Goal: Task Accomplishment & Management: Use online tool/utility

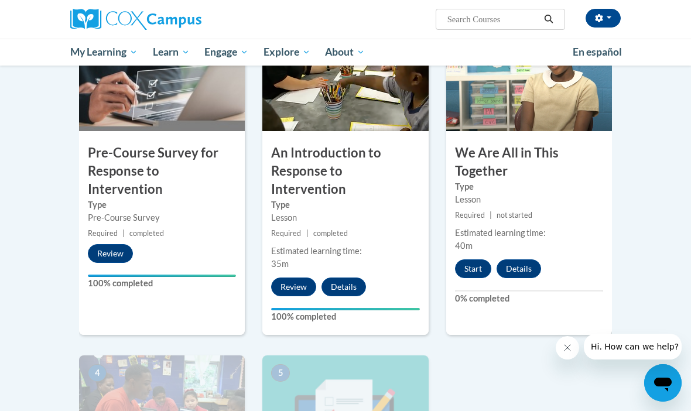
scroll to position [289, 0]
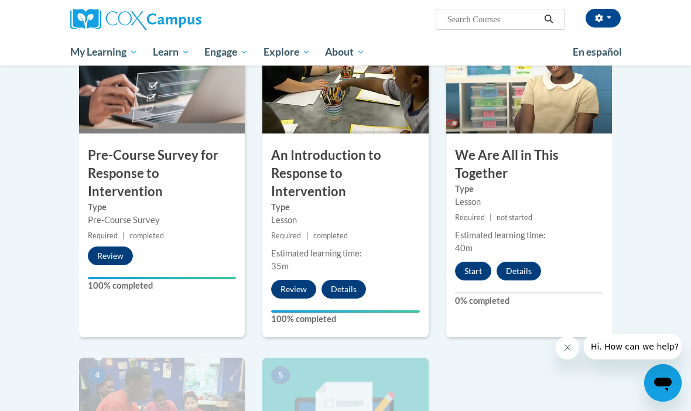
click at [471, 264] on button "Start" at bounding box center [473, 271] width 36 height 19
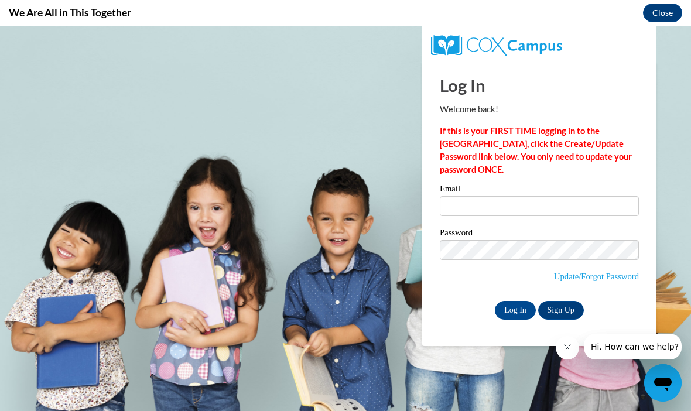
scroll to position [0, 0]
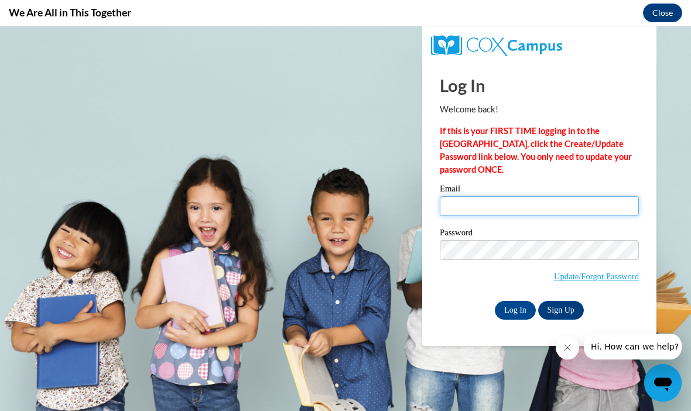
click at [465, 197] on input "Email" at bounding box center [539, 206] width 199 height 20
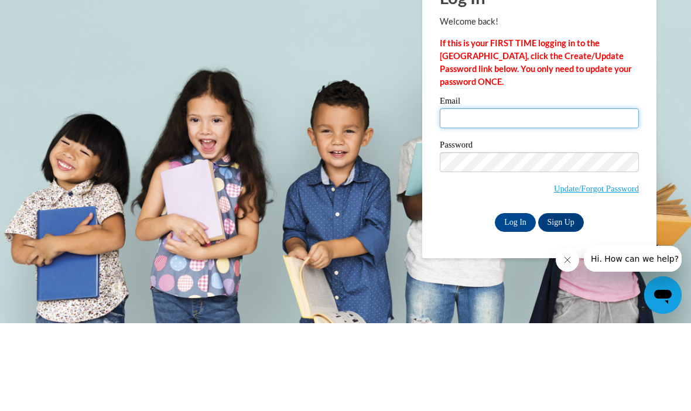
type input "[EMAIL_ADDRESS][DOMAIN_NAME]"
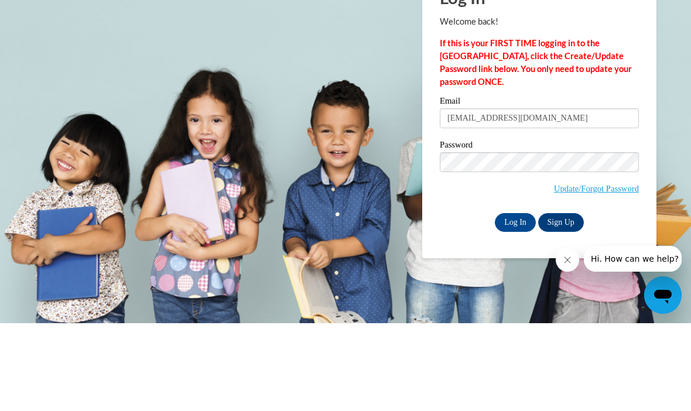
click at [515, 221] on input "Log In" at bounding box center [515, 222] width 41 height 19
